Goal: Task Accomplishment & Management: Manage account settings

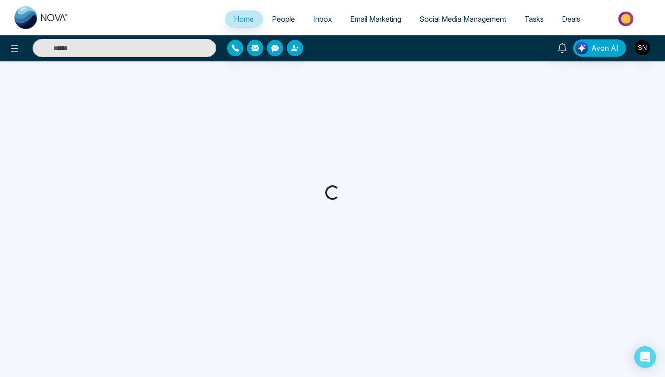
select select "*"
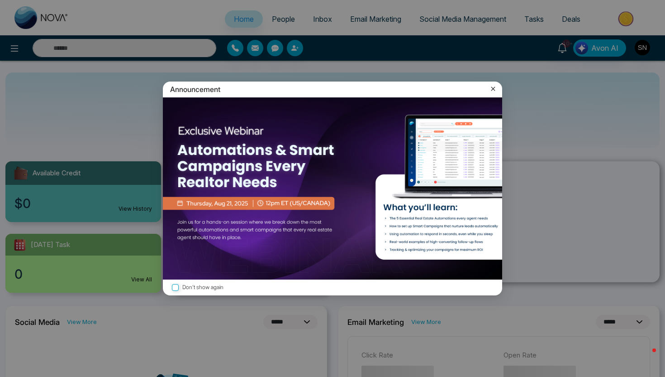
click at [495, 86] on icon at bounding box center [493, 88] width 9 height 9
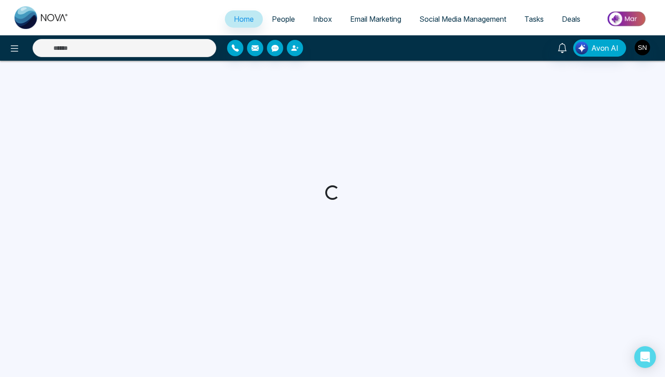
select select "*"
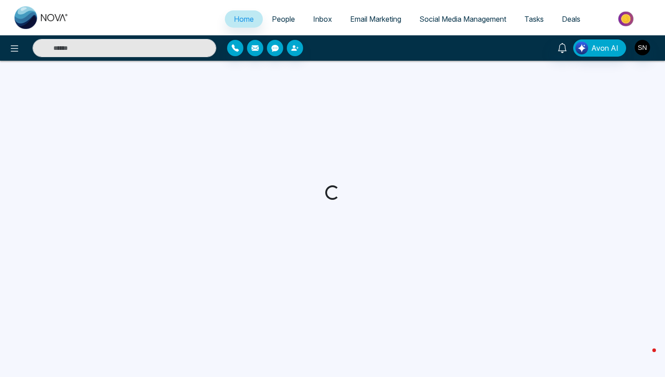
select select "*"
